Goal: Navigation & Orientation: Understand site structure

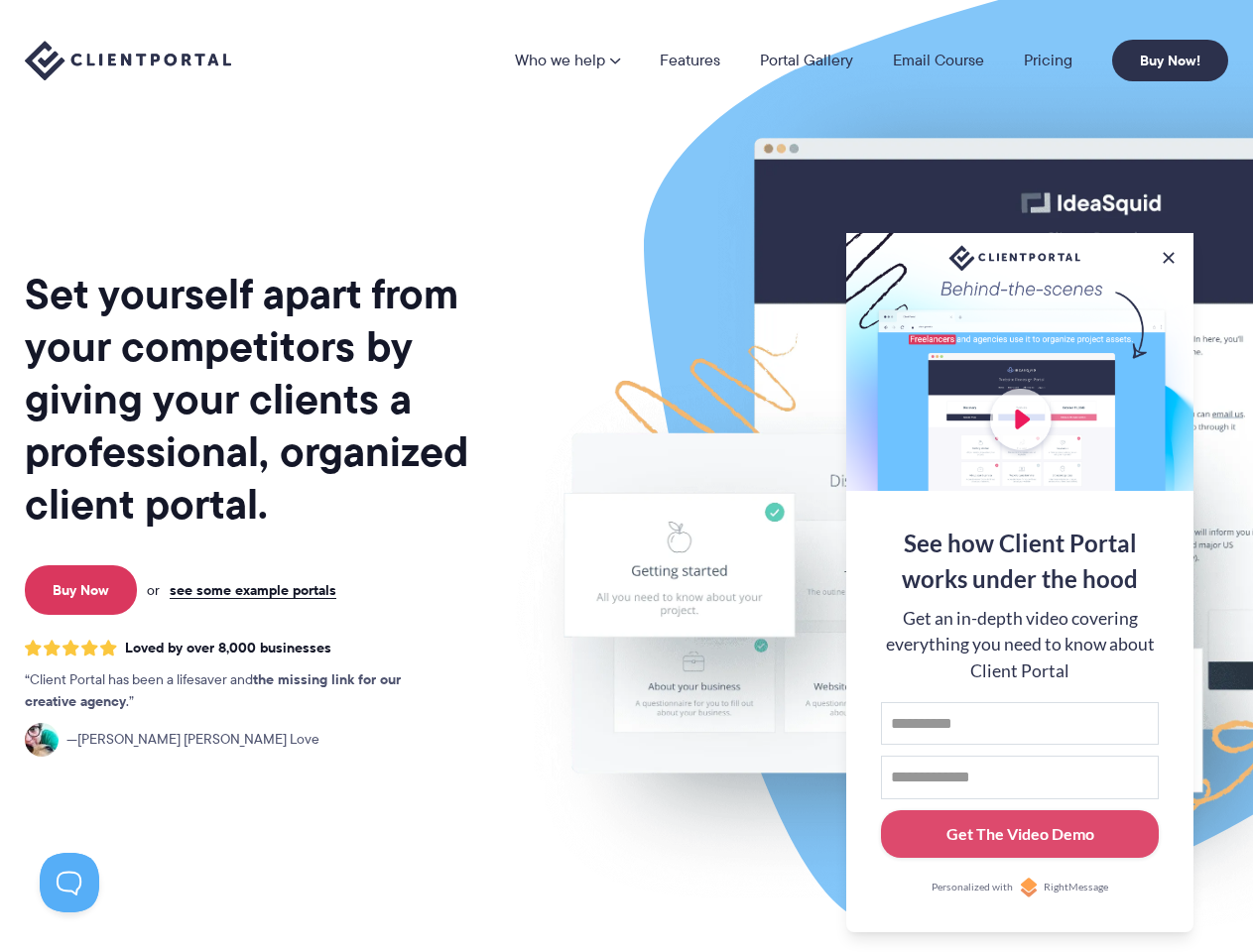
click at [626, 476] on img at bounding box center [1036, 491] width 1112 height 951
click at [568, 61] on link "Who we help" at bounding box center [567, 61] width 105 height 16
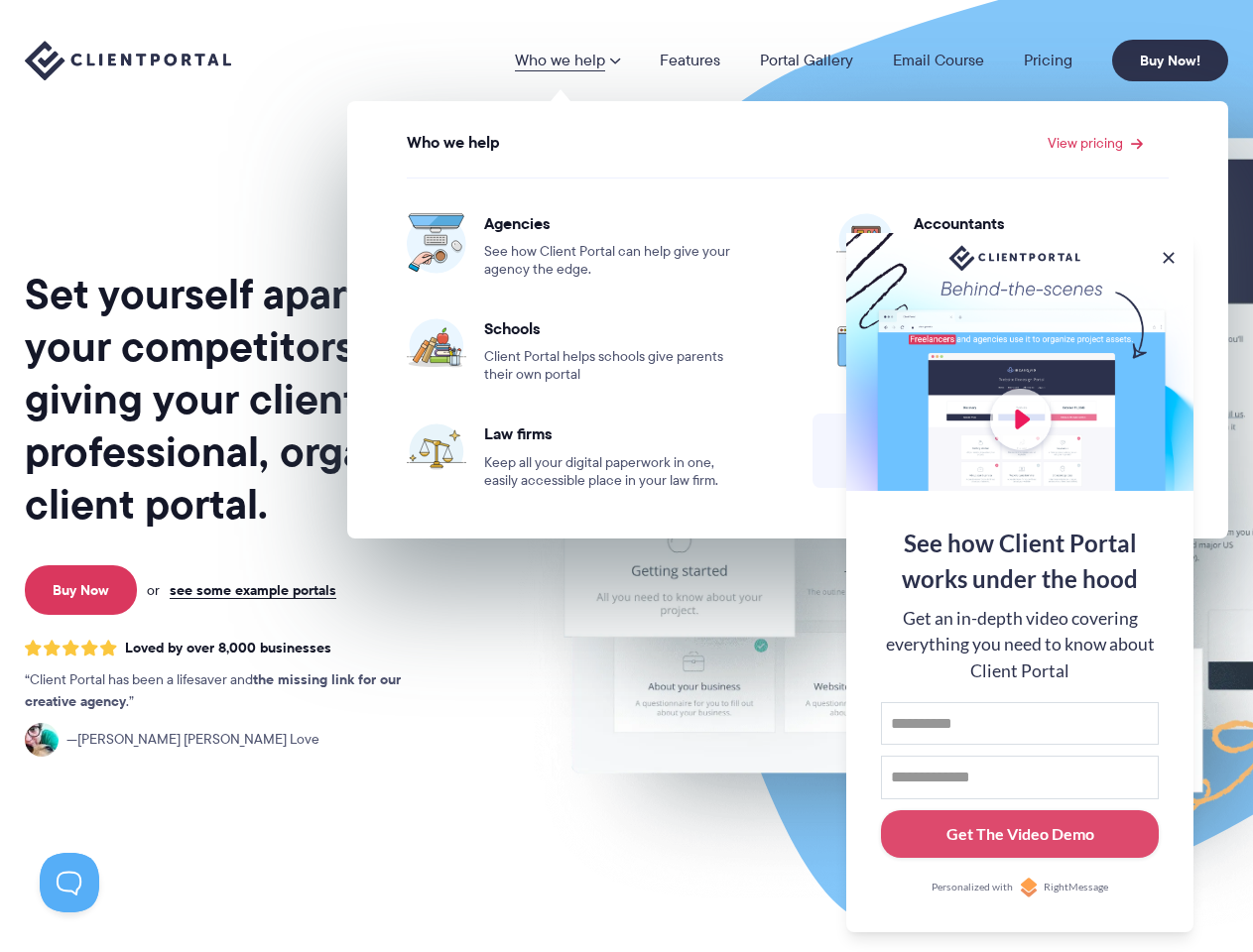
click at [1168, 253] on button at bounding box center [1169, 257] width 20 height 20
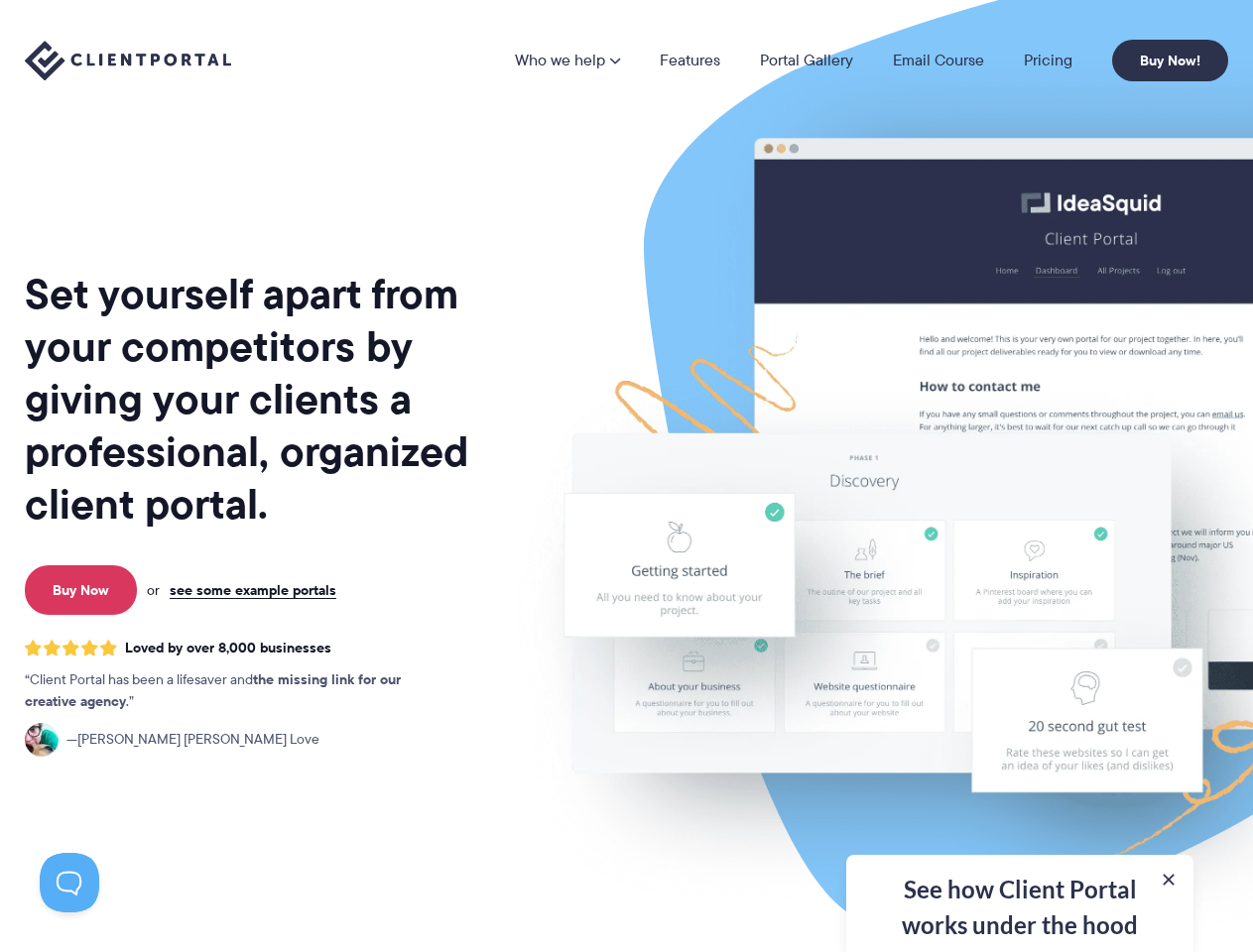
click at [1019, 580] on img at bounding box center [1036, 491] width 1112 height 951
click at [70, 882] on button at bounding box center [70, 883] width 60 height 60
